Goal: Task Accomplishment & Management: Use online tool/utility

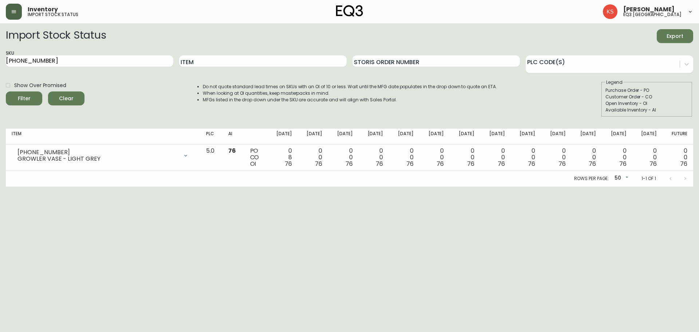
click at [19, 13] on button "button" at bounding box center [14, 12] width 16 height 16
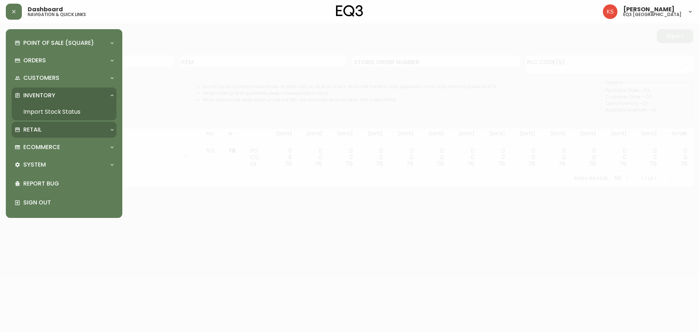
click at [59, 128] on div "Retail" at bounding box center [61, 130] width 92 height 8
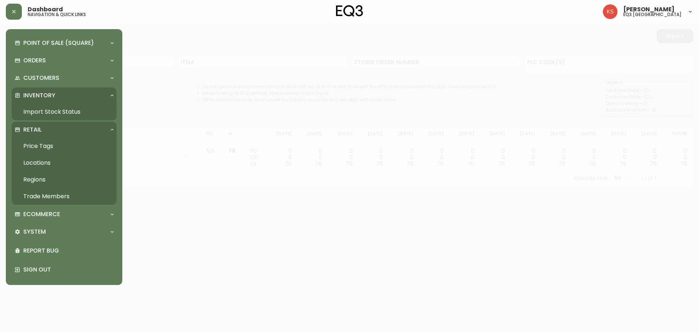
click at [42, 145] on link "Price Tags" at bounding box center [64, 146] width 105 height 17
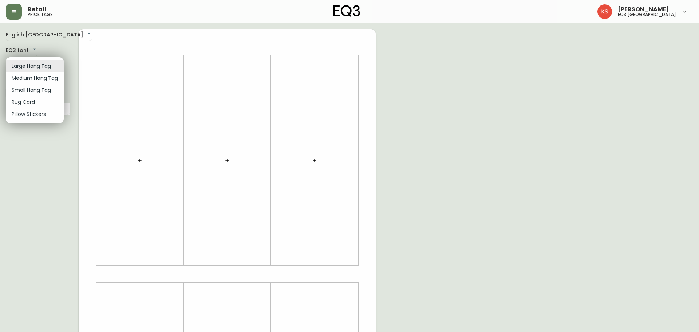
click at [11, 61] on body "Retail price tags [PERSON_NAME] eq3 [GEOGRAPHIC_DATA] English [GEOGRAPHIC_DATA]…" at bounding box center [349, 259] width 699 height 519
click at [15, 79] on li "Medium Hang Tag" at bounding box center [35, 78] width 58 height 12
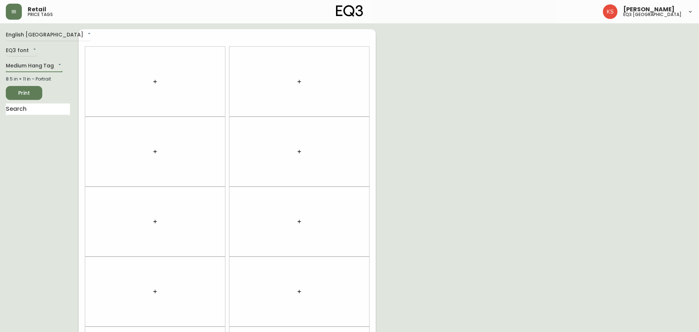
click at [40, 61] on body "Retail price tags [PERSON_NAME] eq3 [GEOGRAPHIC_DATA] English [GEOGRAPHIC_DATA]…" at bounding box center [349, 207] width 699 height 414
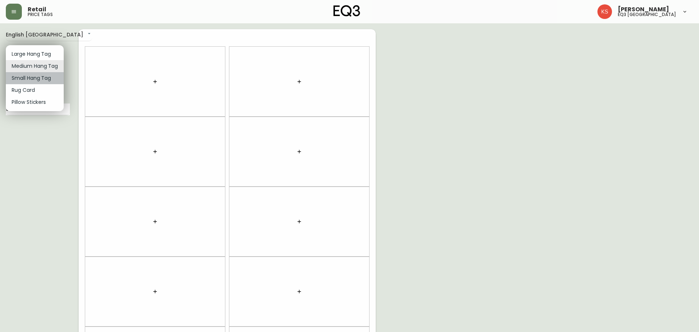
click at [29, 75] on li "Small Hang Tag" at bounding box center [35, 78] width 58 height 12
type input "small"
